Goal: Complete application form

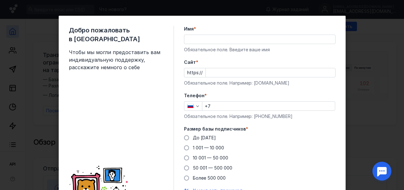
click at [195, 37] on input "Имя *" at bounding box center [259, 39] width 151 height 9
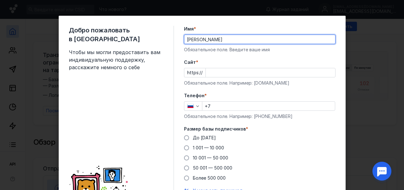
type input "[PERSON_NAME]"
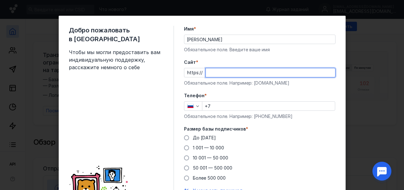
click at [207, 72] on input "Cайт *" at bounding box center [270, 72] width 129 height 9
type input "[DOMAIN_NAME]"
click at [216, 106] on input "+7" at bounding box center [268, 106] width 132 height 9
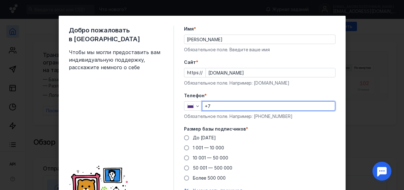
type input "[PHONE_NUMBER]"
click at [184, 137] on span at bounding box center [186, 138] width 5 height 5
click at [0, 0] on input "До [DATE]" at bounding box center [0, 0] width 0 height 0
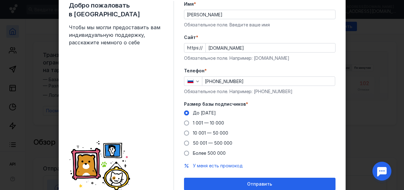
scroll to position [51, 0]
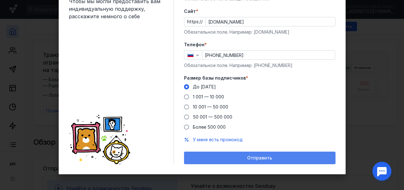
click at [265, 160] on span "Отправить" at bounding box center [259, 158] width 25 height 5
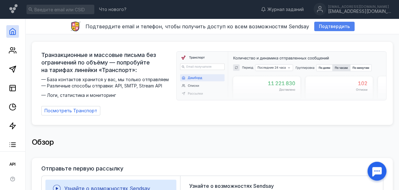
click at [333, 26] on span "Подтвердить" at bounding box center [334, 26] width 31 height 5
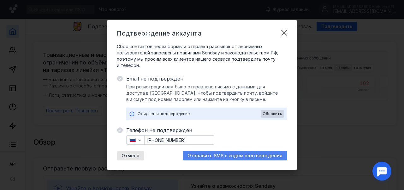
click at [242, 155] on span "Отправить SMS с кодом подтверждения" at bounding box center [234, 156] width 95 height 5
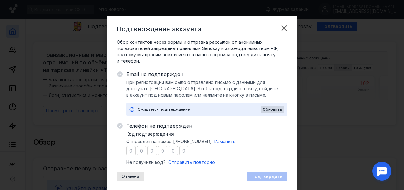
type input "2"
type input "8"
type input "2"
type input "8"
type input "2"
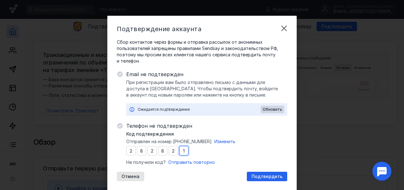
type input "1"
click at [273, 144] on div "Код подтверждения Отправлен на номер [PHONE_NUMBER] Изменить 2 8 2 8 2 1 Не пол…" at bounding box center [206, 148] width 161 height 35
